Goal: Task Accomplishment & Management: Use online tool/utility

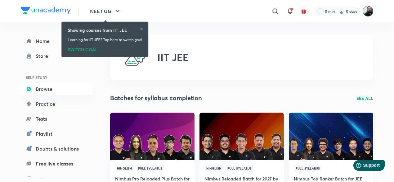
click at [367, 12] on img at bounding box center [368, 11] width 11 height 11
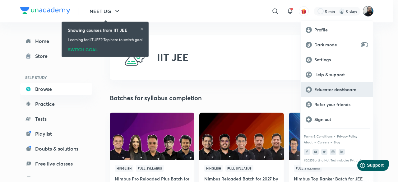
click at [333, 90] on p "Educator dashboard" at bounding box center [341, 90] width 54 height 6
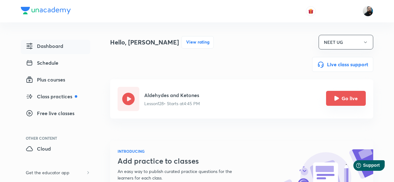
click at [339, 100] on icon "Go live" at bounding box center [336, 98] width 5 height 5
click at [336, 98] on icon "Go live" at bounding box center [337, 98] width 5 height 5
